Goal: Task Accomplishment & Management: Manage account settings

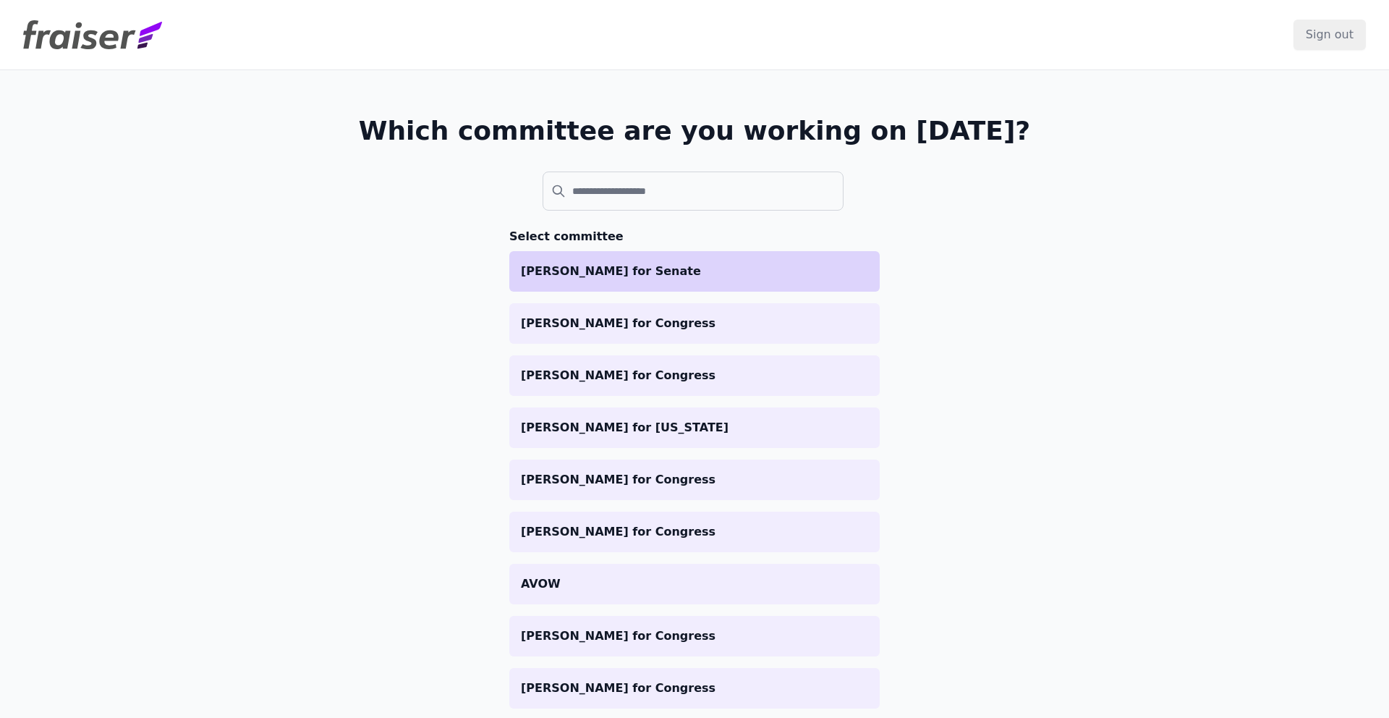
click at [613, 271] on p "[PERSON_NAME] for Senate" at bounding box center [694, 271] width 347 height 17
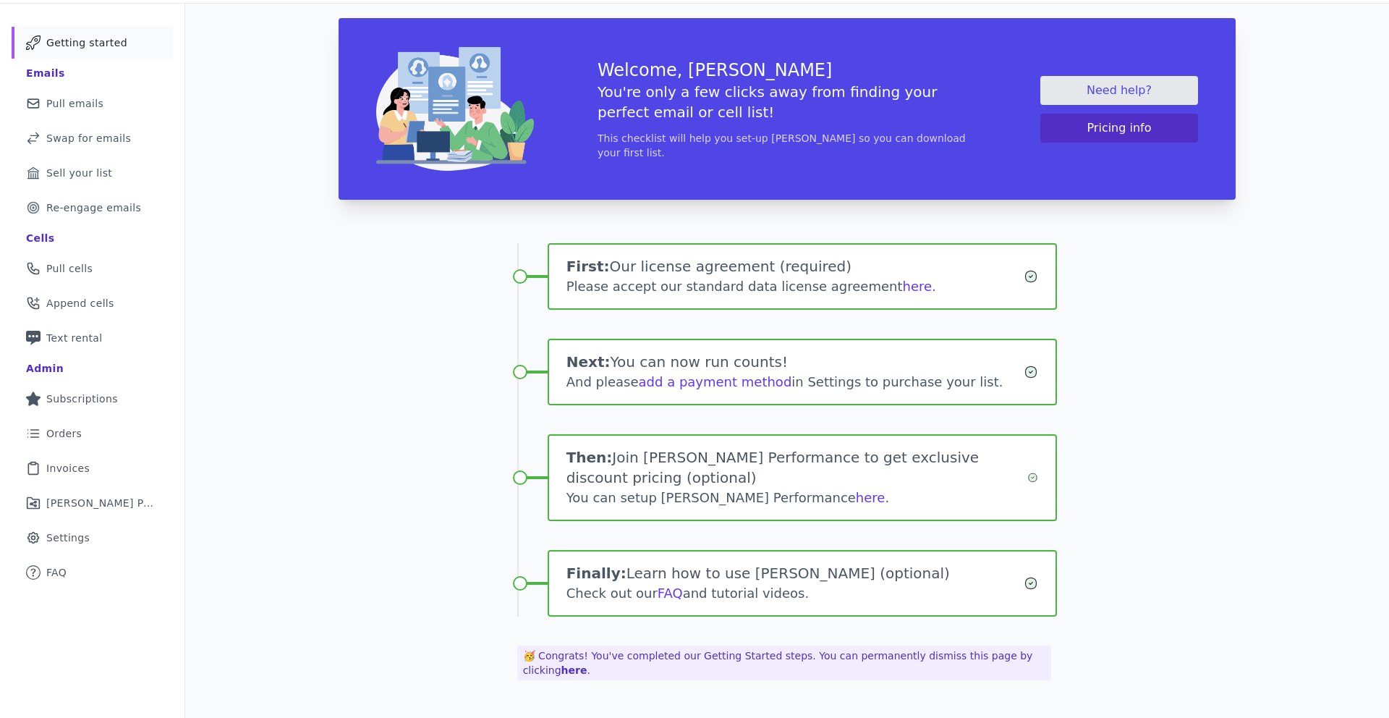
scroll to position [70, 0]
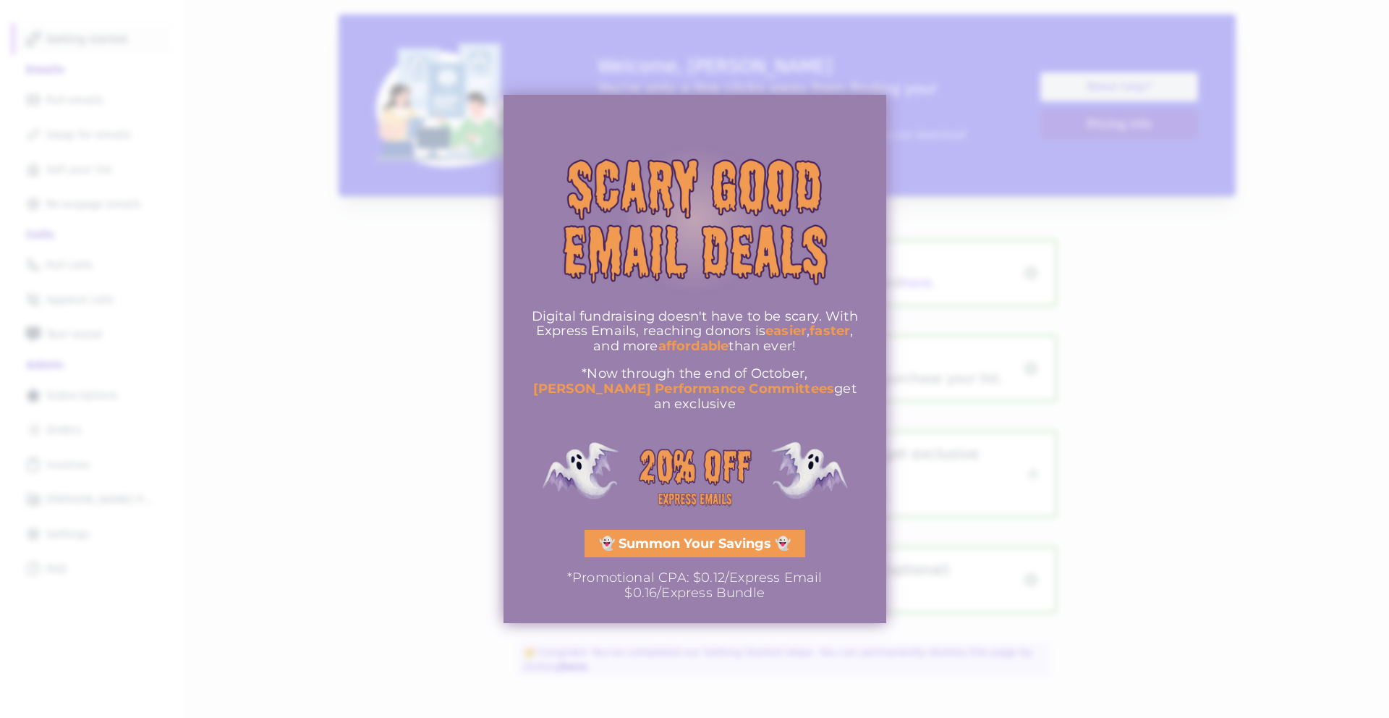
click at [458, 365] on div at bounding box center [694, 359] width 1389 height 718
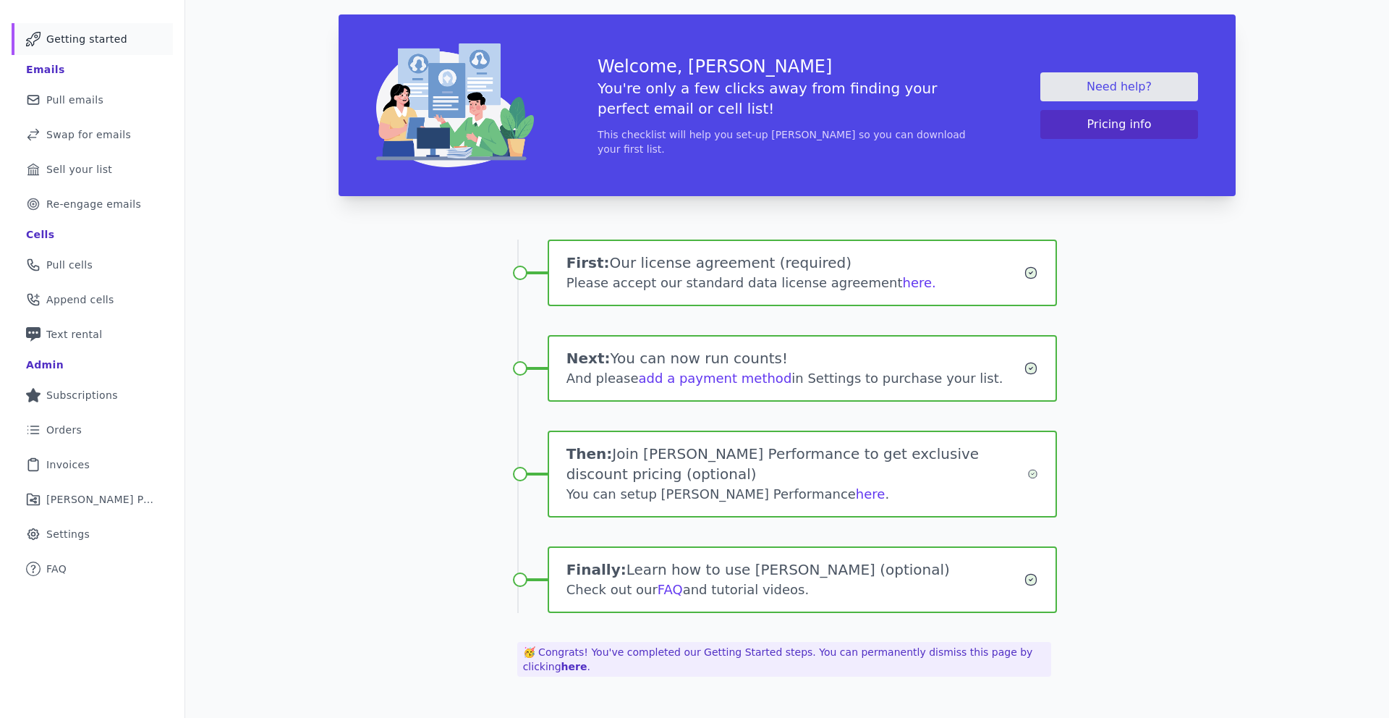
click at [117, 501] on body "Select committee: Amy McGrath for Senate Sign out Mail Icon Outline of a mail e…" at bounding box center [694, 359] width 1389 height 718
click at [103, 501] on span "[PERSON_NAME] Performance" at bounding box center [100, 499] width 109 height 14
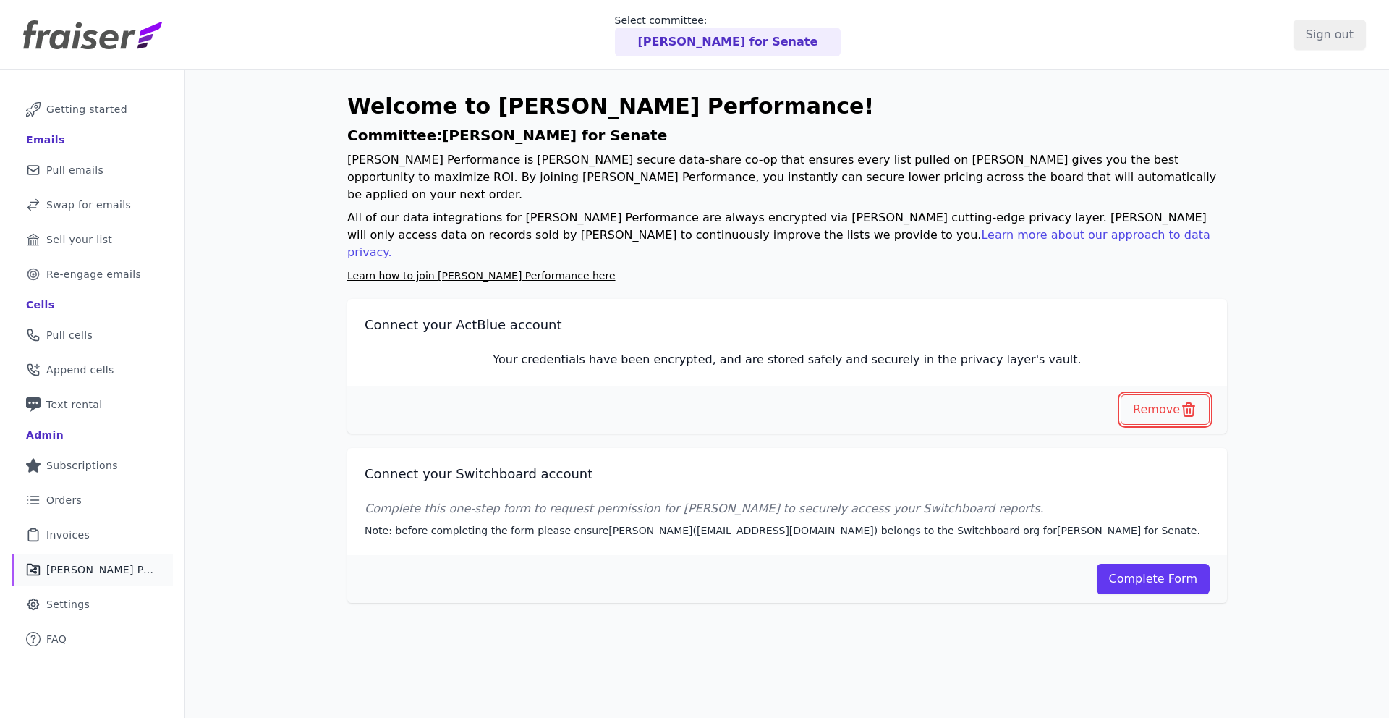
click at [1154, 394] on button "Remove" at bounding box center [1164, 409] width 89 height 30
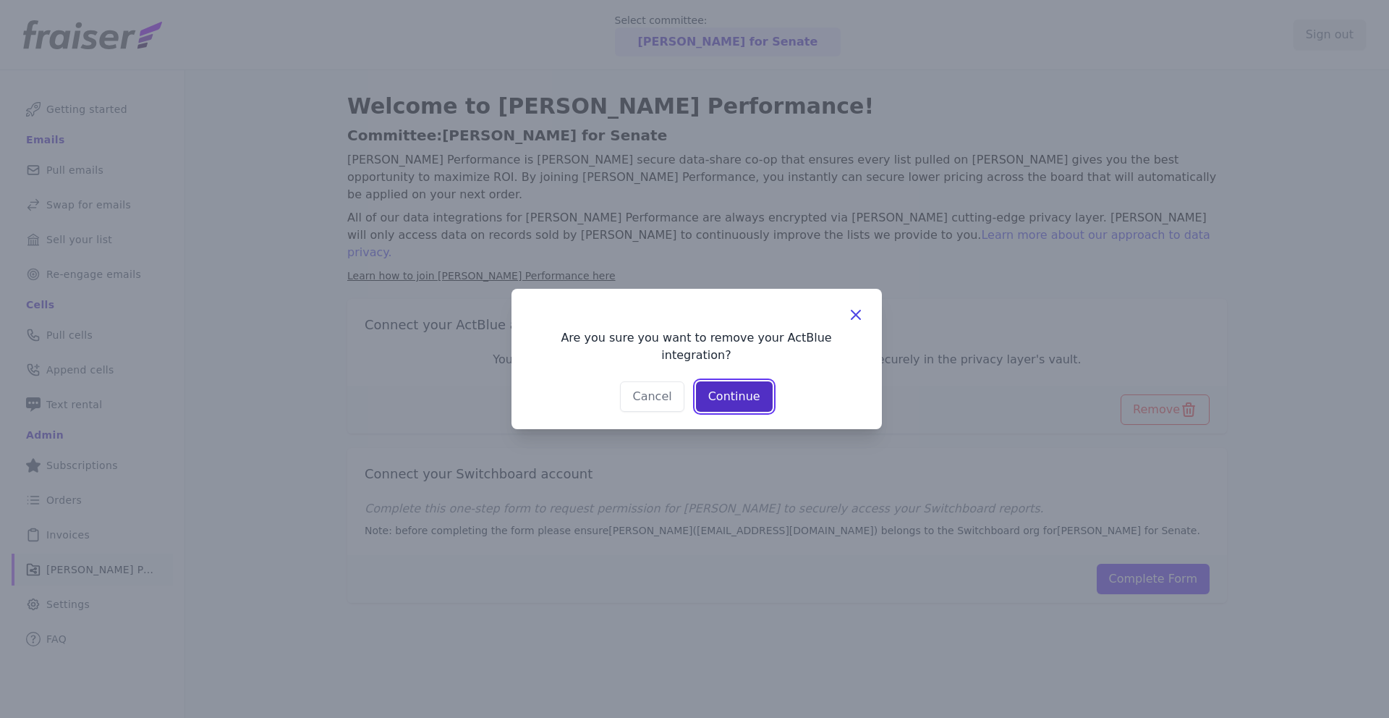
click at [746, 389] on button "Continue" at bounding box center [734, 396] width 77 height 30
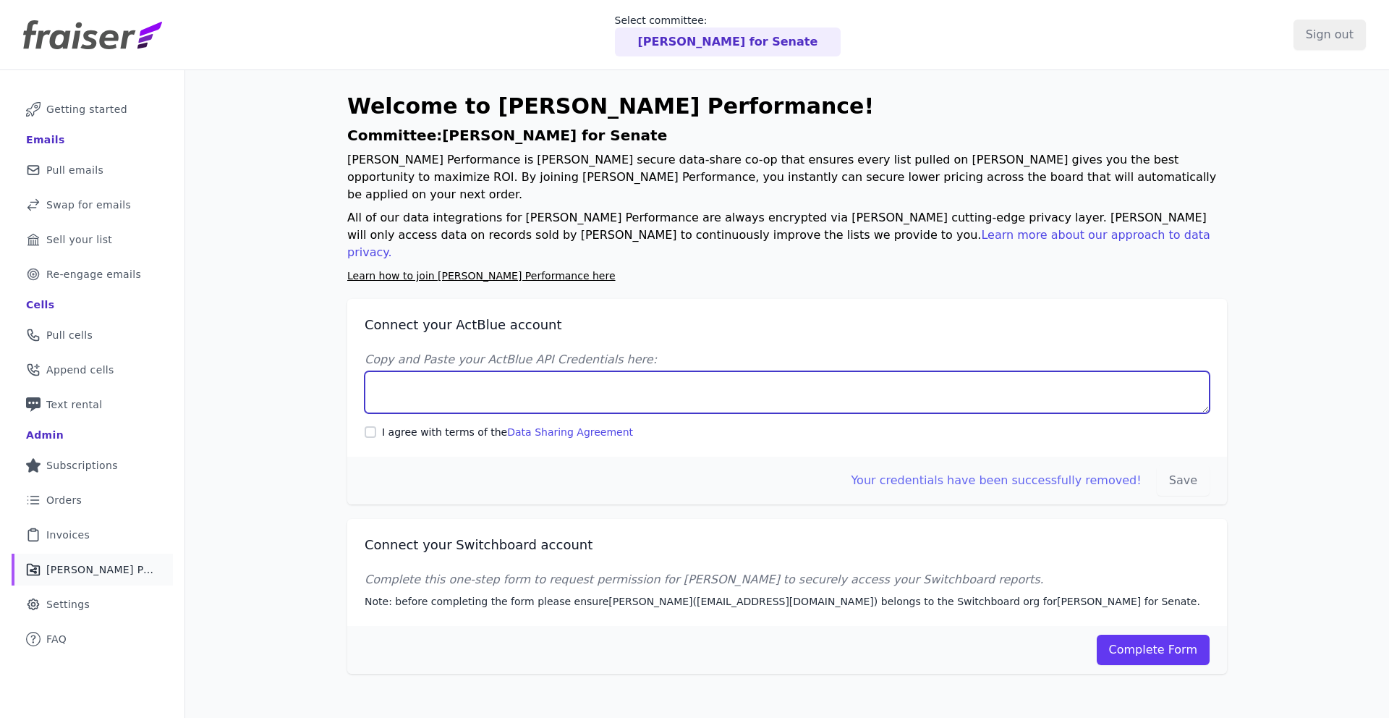
click at [726, 371] on textarea "Copy and Paste your ActBlue API Credentials here:" at bounding box center [787, 392] width 845 height 42
paste textarea "Client UUID: 95327dd0-7339-424a-9462-b842e792b714 Client Secret: [SECURITY_DATA…"
type textarea "Client UUID: 95327dd0-7339-424a-9462-b842e792b714 Client Secret: [SECURITY_DATA…"
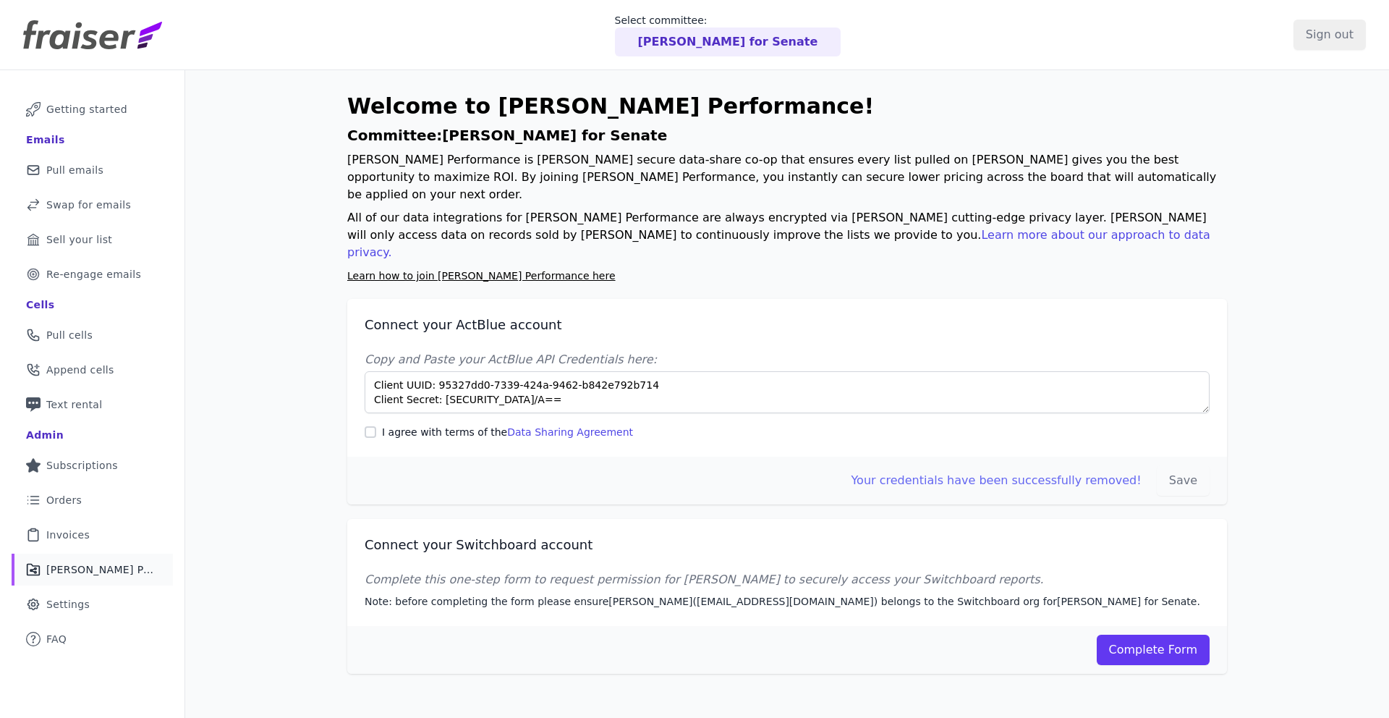
click at [412, 425] on label "I agree with terms of the Data Sharing Agreement" at bounding box center [507, 432] width 251 height 14
click at [376, 426] on input "I agree with terms of the Data Sharing Agreement" at bounding box center [371, 432] width 12 height 12
checkbox input "true"
click at [1167, 465] on button "Save" at bounding box center [1183, 480] width 53 height 30
